Goal: Communication & Community: Ask a question

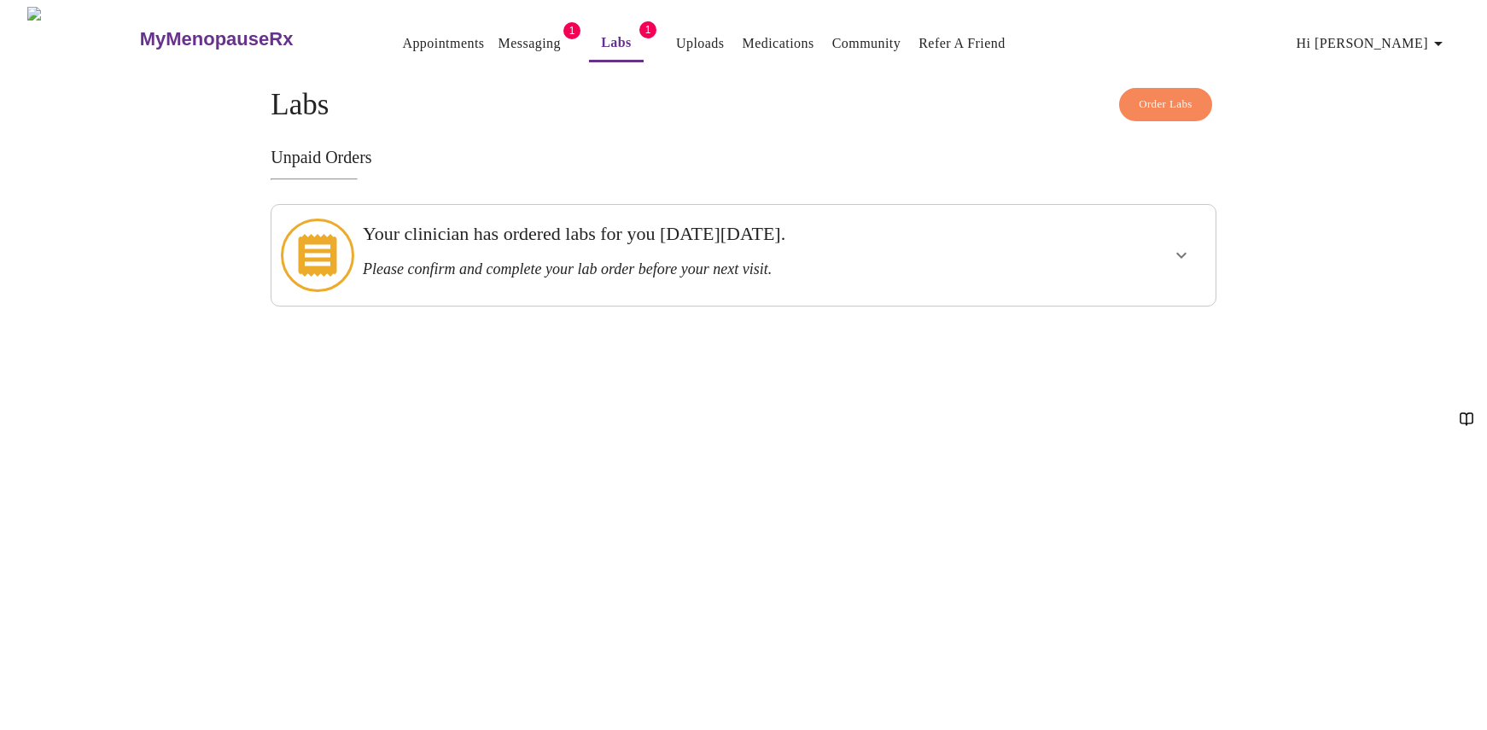
click at [502, 36] on link "Messaging" at bounding box center [530, 44] width 62 height 24
click at [659, 35] on link "Uploads" at bounding box center [683, 44] width 49 height 24
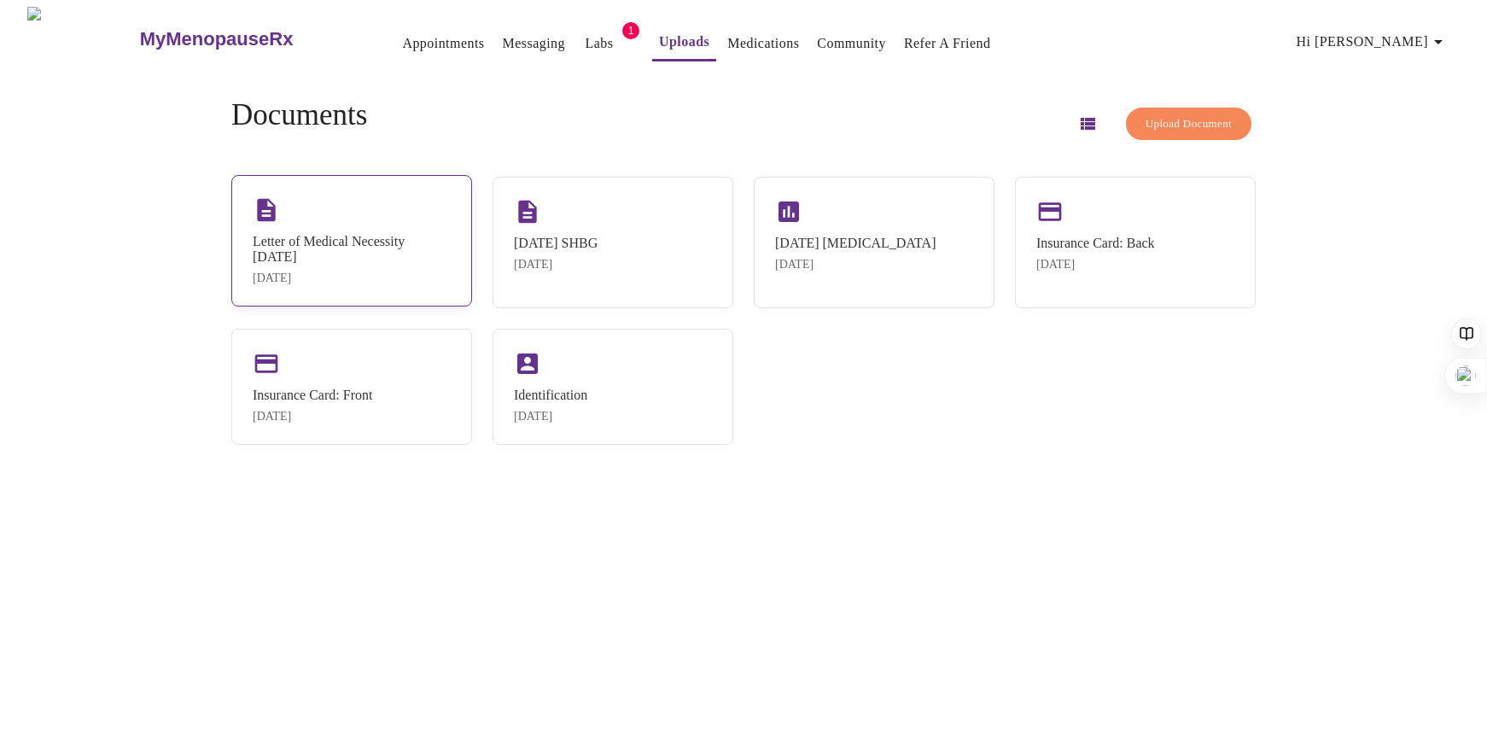
click at [374, 256] on div "Letter of Medical Necessity [DATE]" at bounding box center [352, 249] width 198 height 31
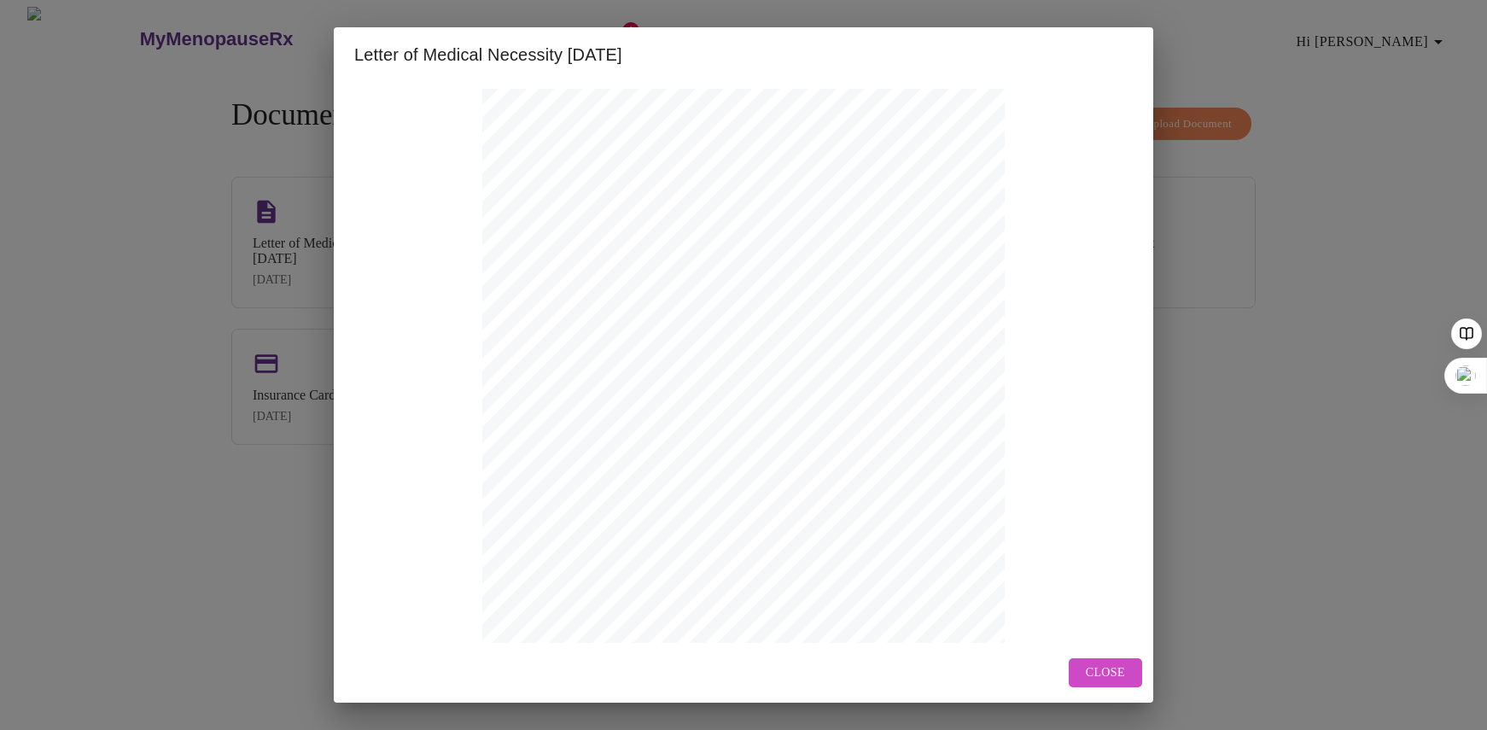
click at [1244, 567] on div "Letter of Medical Necessity [DATE] [DATE] [PERSON_NAME] [STREET_ADDRESS] Patien…" at bounding box center [743, 365] width 1487 height 730
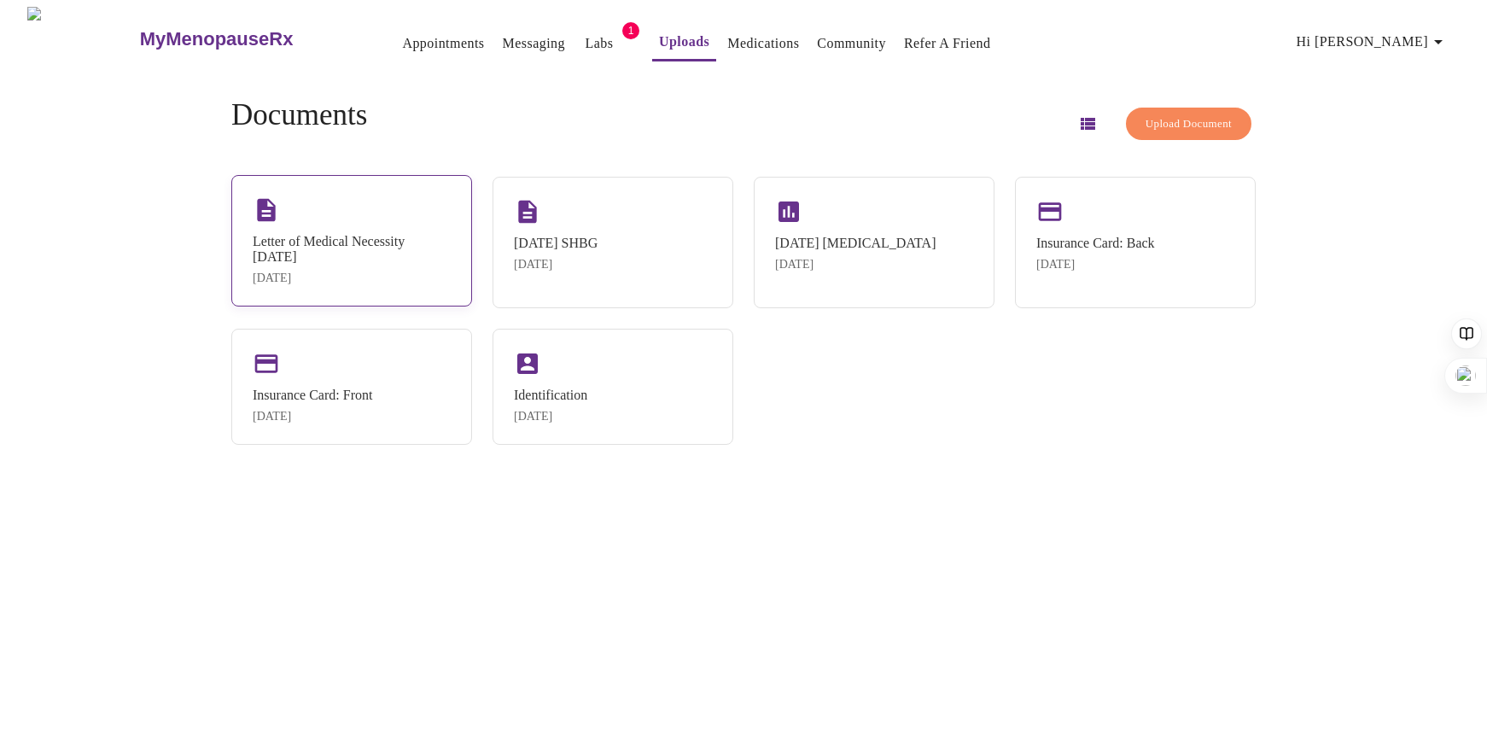
click at [409, 278] on div "[DATE]" at bounding box center [352, 279] width 198 height 14
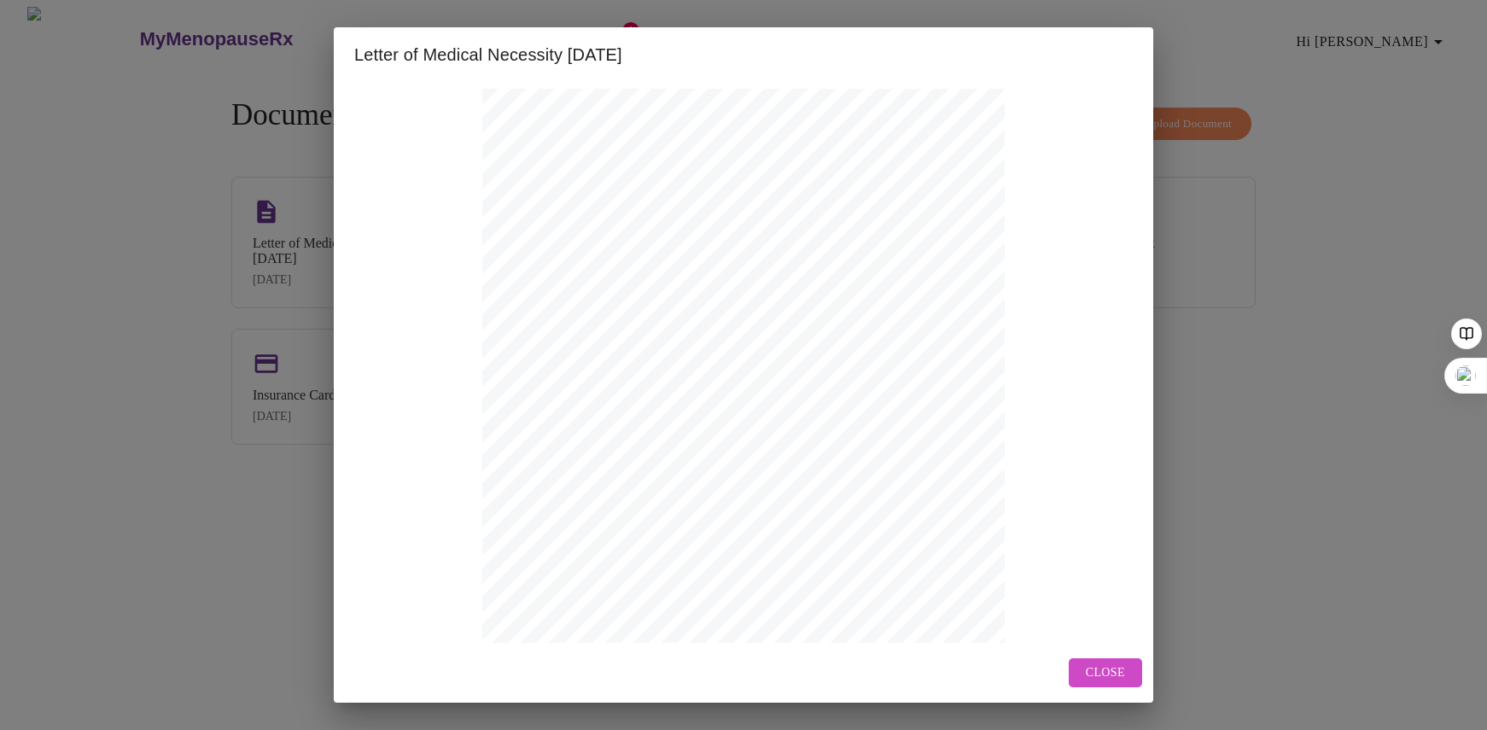
drag, startPoint x: 1114, startPoint y: 675, endPoint x: 1022, endPoint y: 610, distance: 113.2
click at [1114, 675] on span "Close" at bounding box center [1105, 673] width 39 height 21
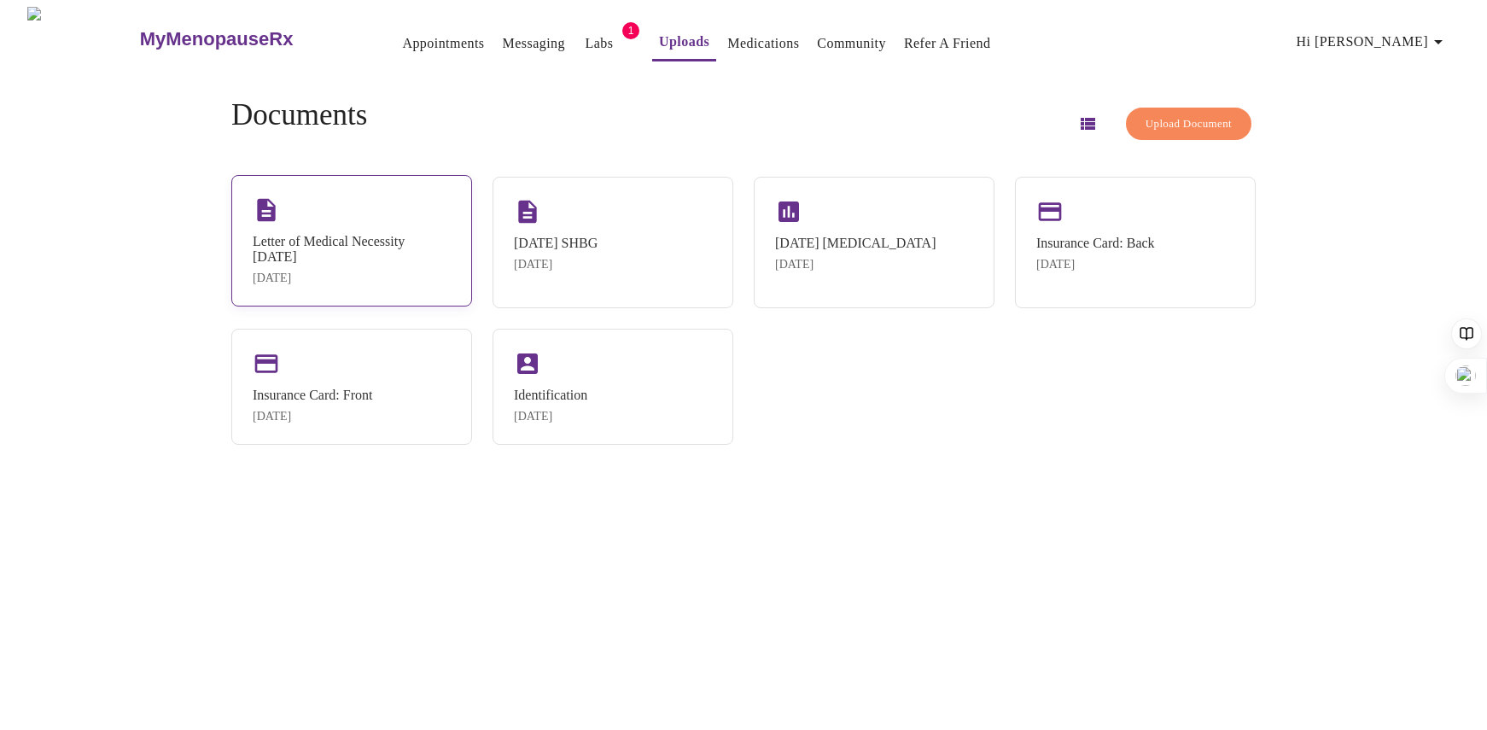
click at [451, 251] on div "Letter of Medical Necessity [DATE]" at bounding box center [352, 249] width 198 height 31
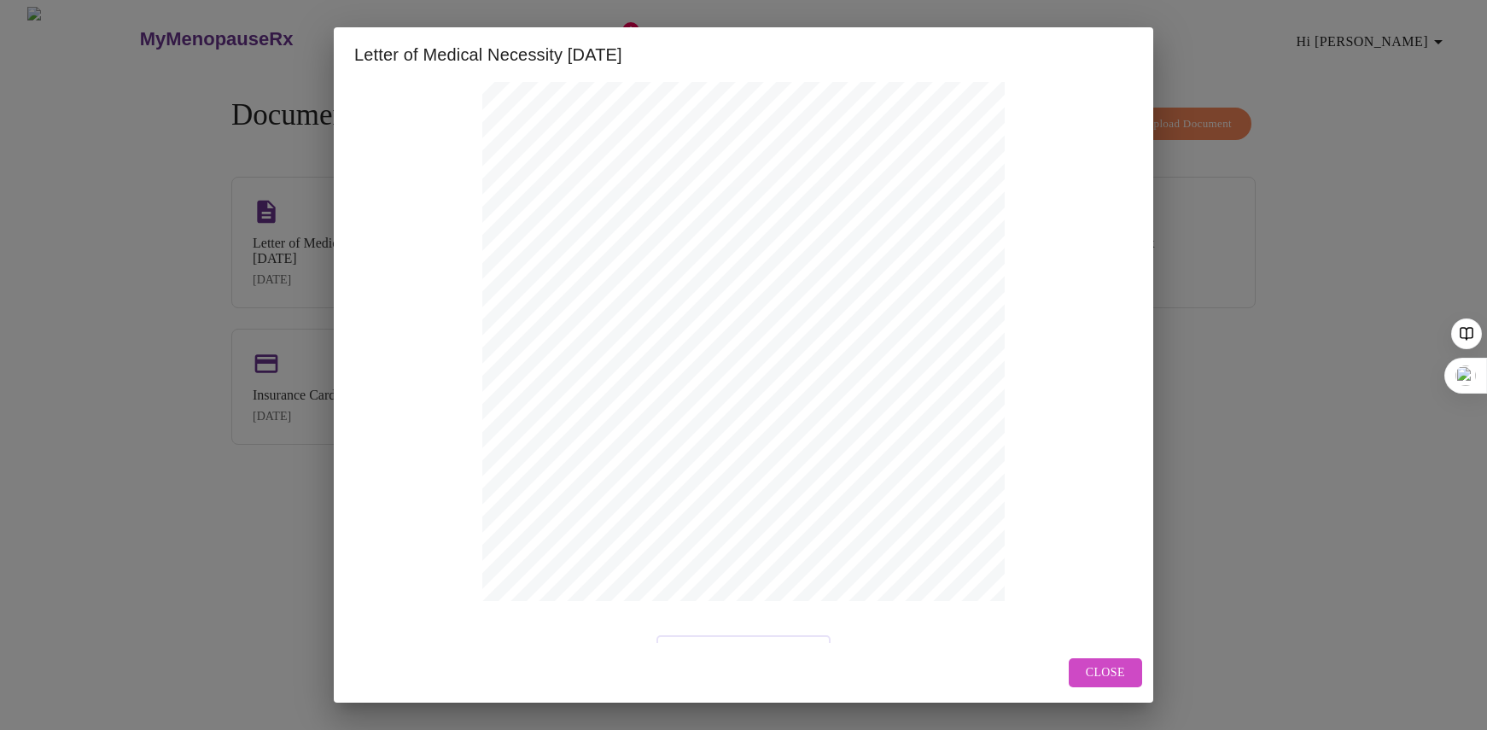
scroll to position [204, 0]
click at [763, 610] on span "Open in New Window" at bounding box center [743, 611] width 136 height 21
click at [1102, 663] on span "Close" at bounding box center [1105, 673] width 39 height 21
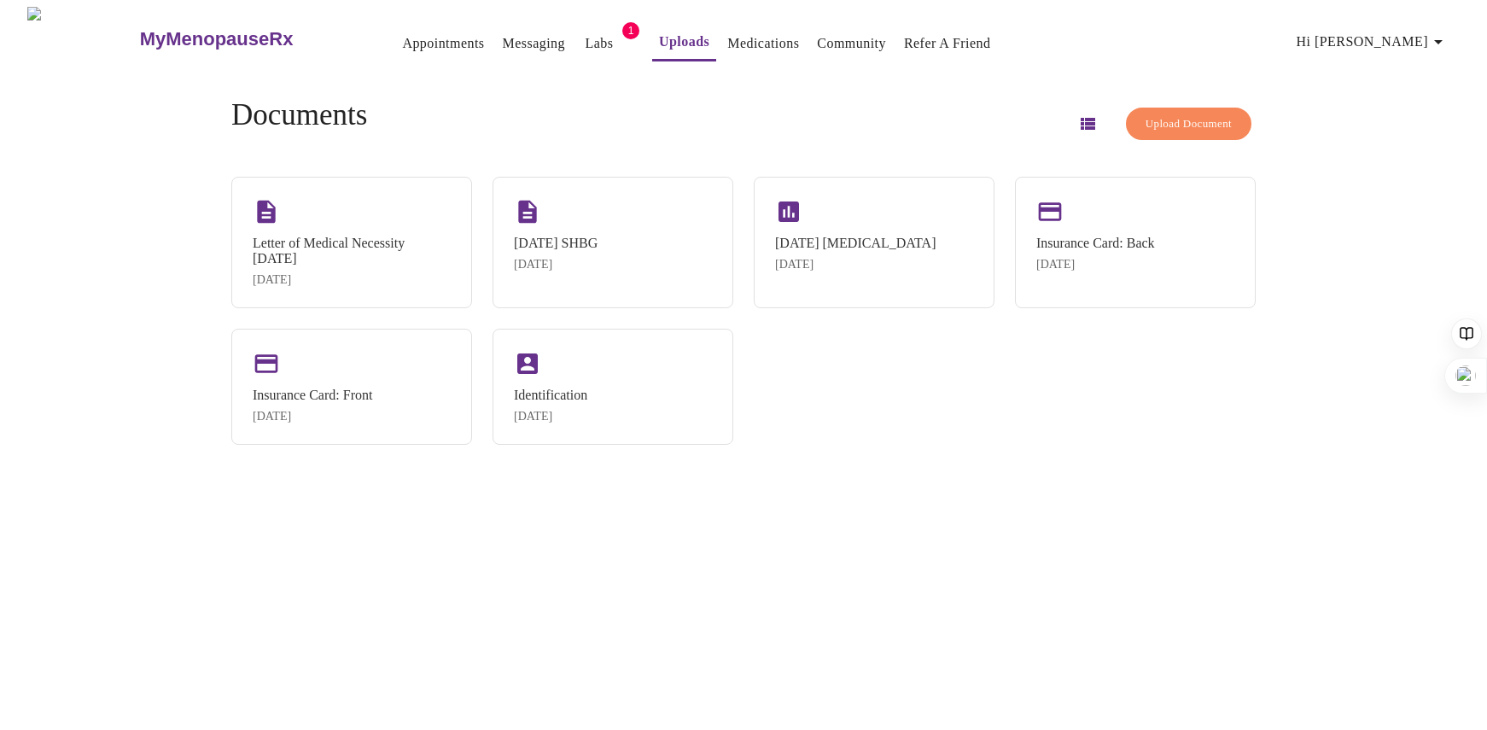
click at [503, 32] on link "Messaging" at bounding box center [534, 44] width 62 height 24
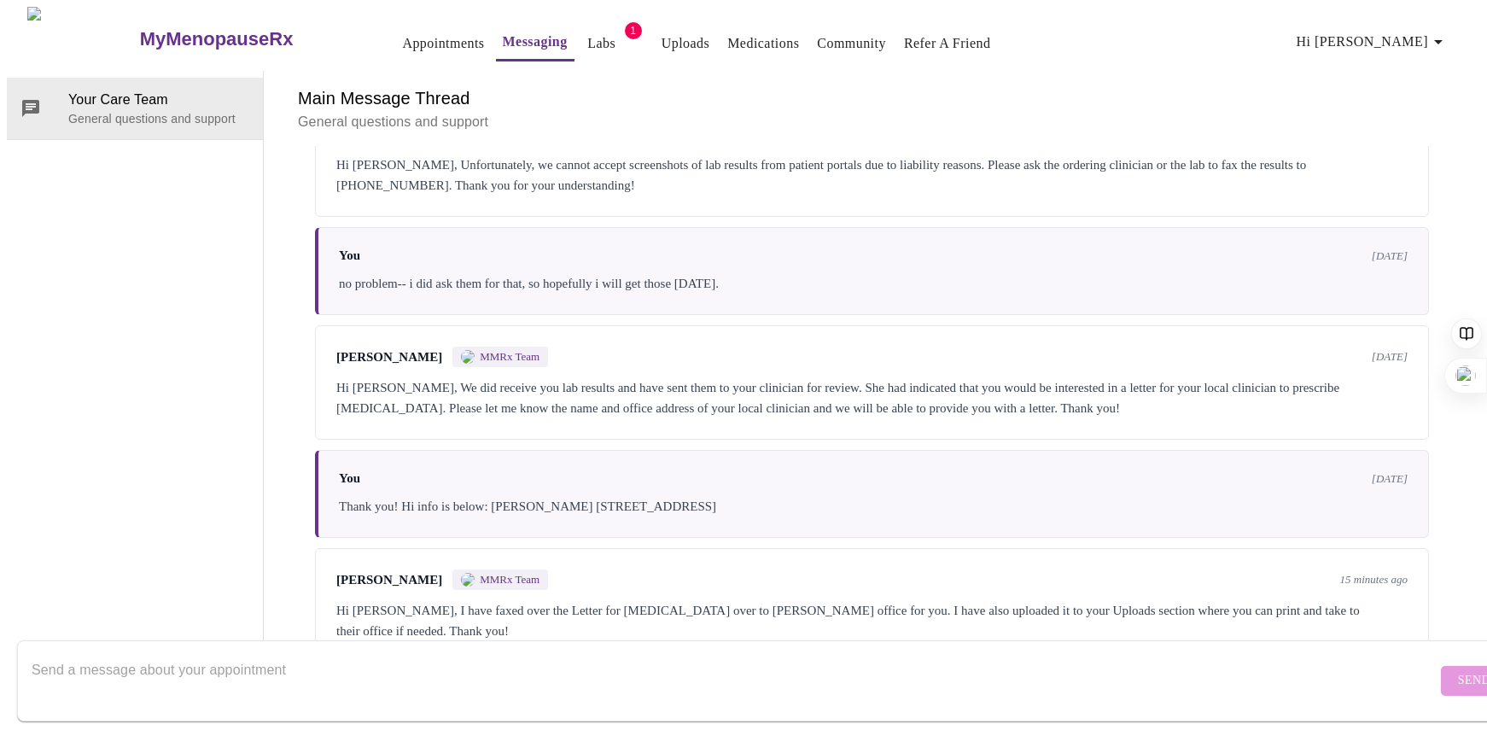
scroll to position [497, 0]
click at [552, 653] on textarea "Send a message about your appointment" at bounding box center [734, 680] width 1405 height 55
type textarea "Thank you! Fingers crossed!"
click at [1458, 674] on span "Send" at bounding box center [1474, 680] width 32 height 21
